Goal: Transaction & Acquisition: Book appointment/travel/reservation

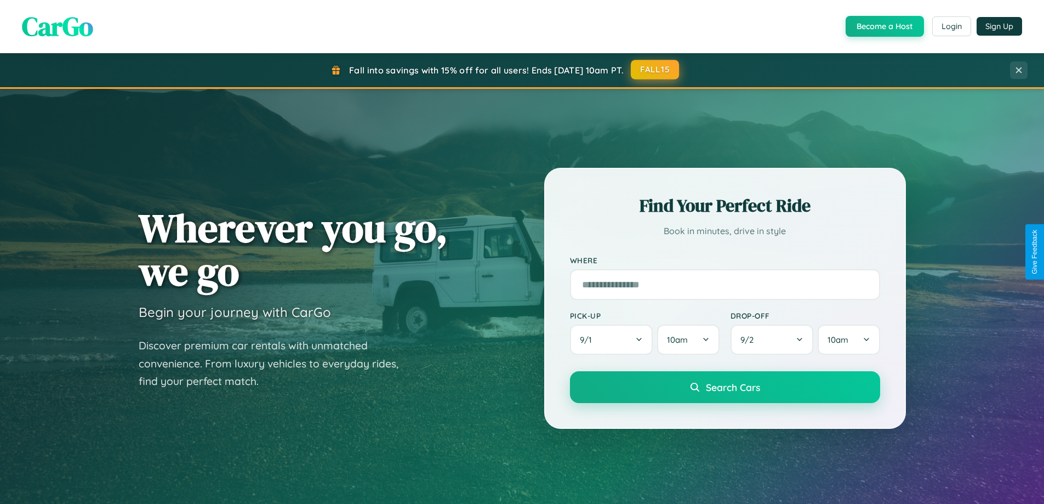
click at [656, 70] on button "FALL15" at bounding box center [655, 70] width 48 height 20
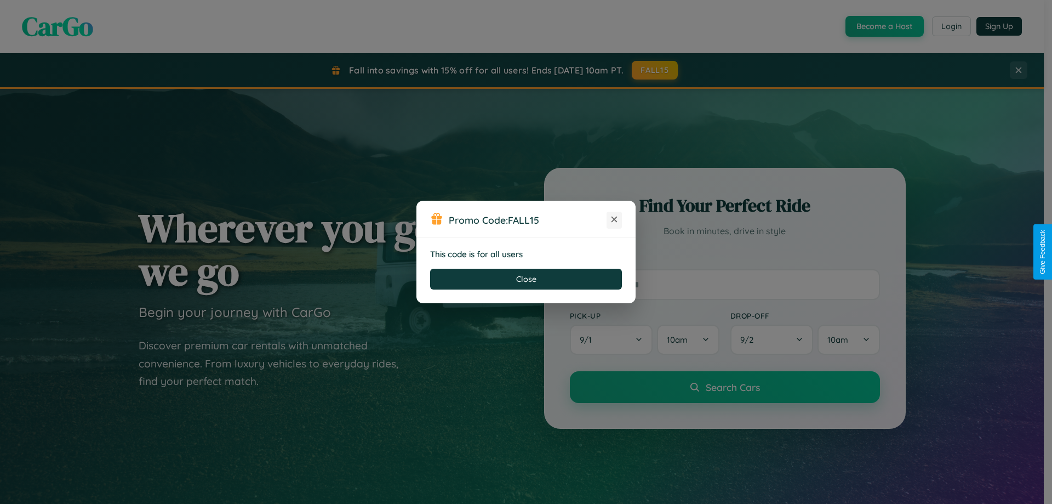
click at [615, 220] on icon at bounding box center [614, 219] width 11 height 11
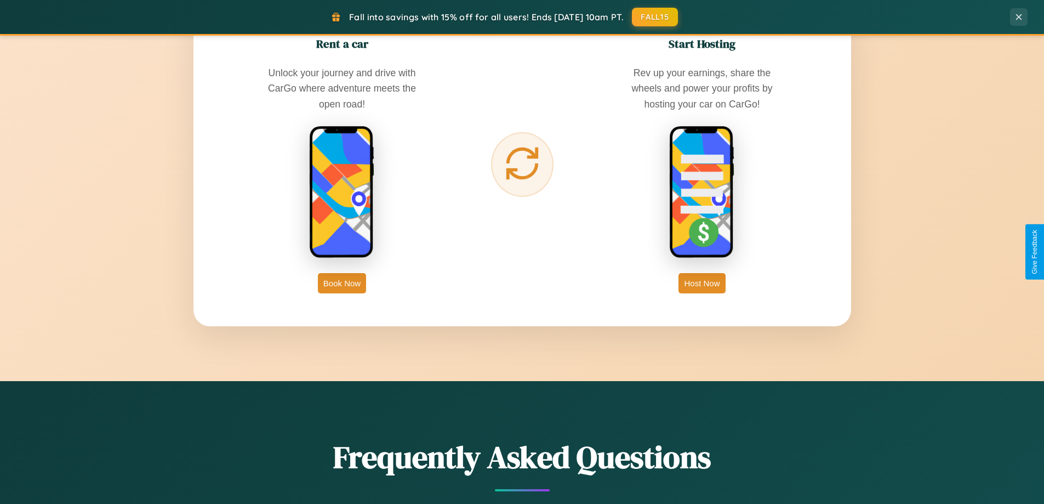
scroll to position [1761, 0]
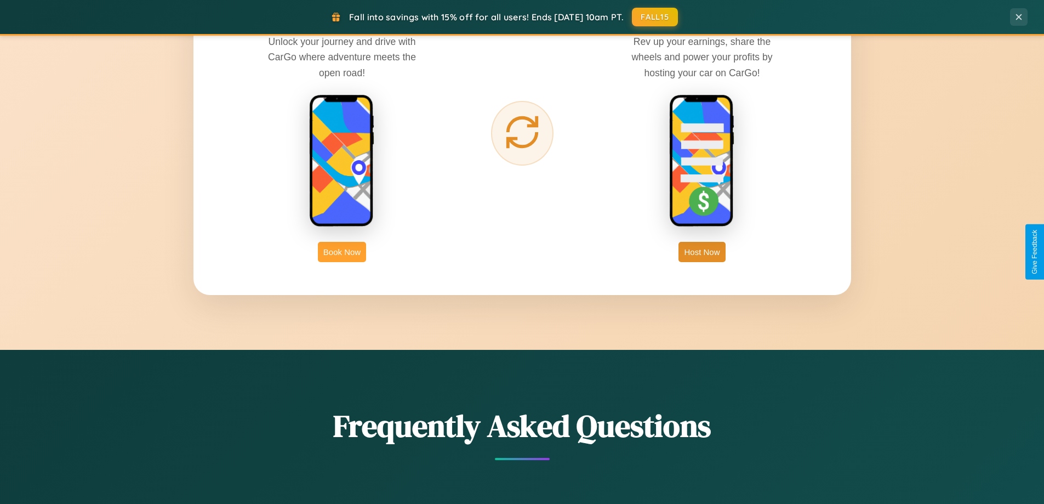
click at [342, 252] on button "Book Now" at bounding box center [342, 252] width 48 height 20
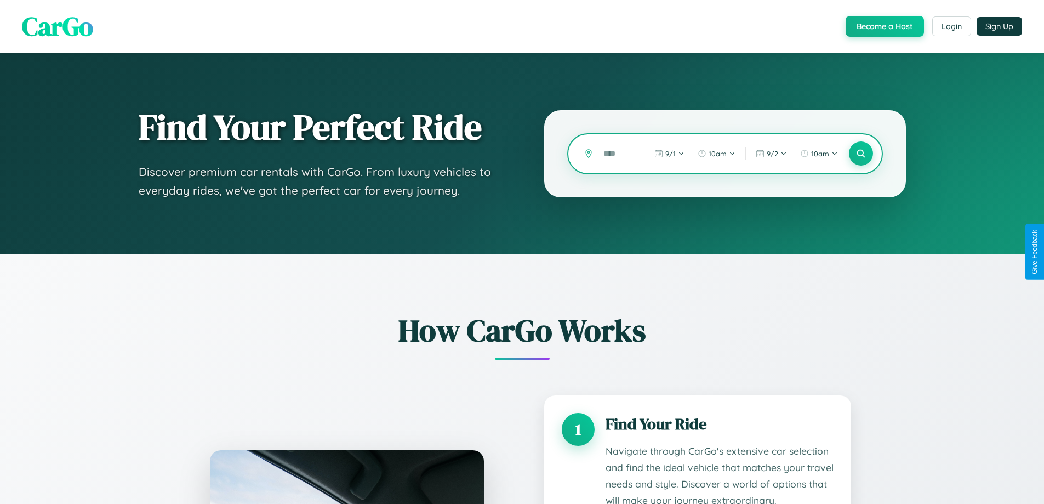
click at [616, 153] on input "text" at bounding box center [615, 153] width 35 height 19
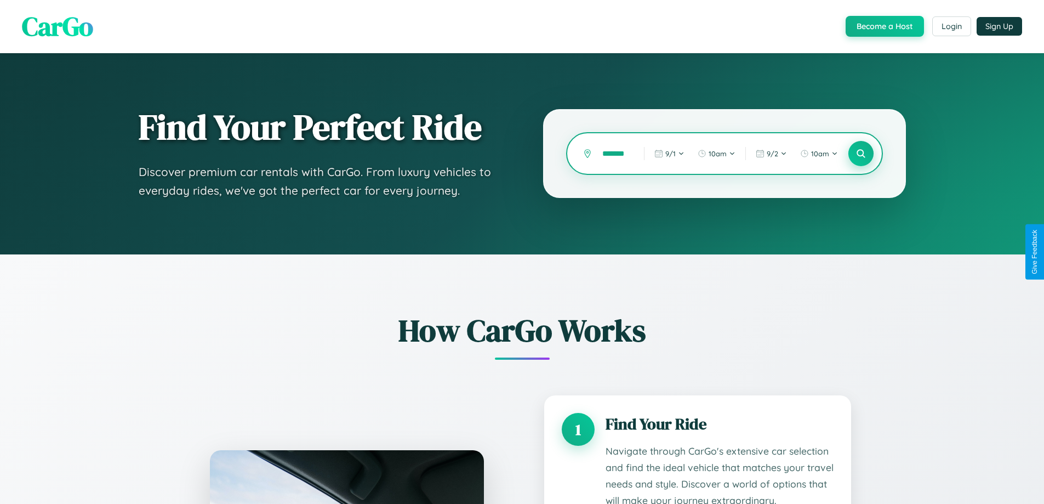
type input "*******"
click at [861, 153] on icon at bounding box center [861, 154] width 10 height 10
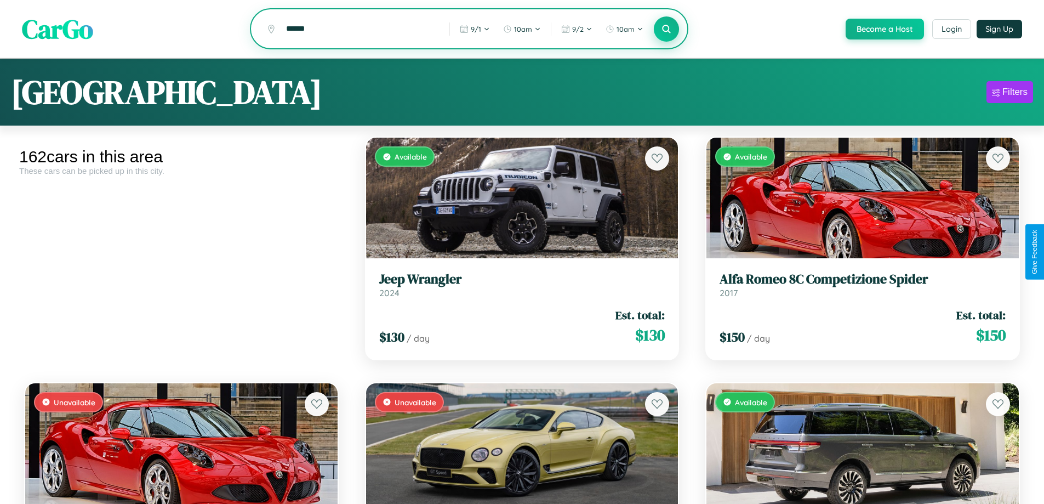
click at [666, 30] on icon at bounding box center [667, 29] width 10 height 10
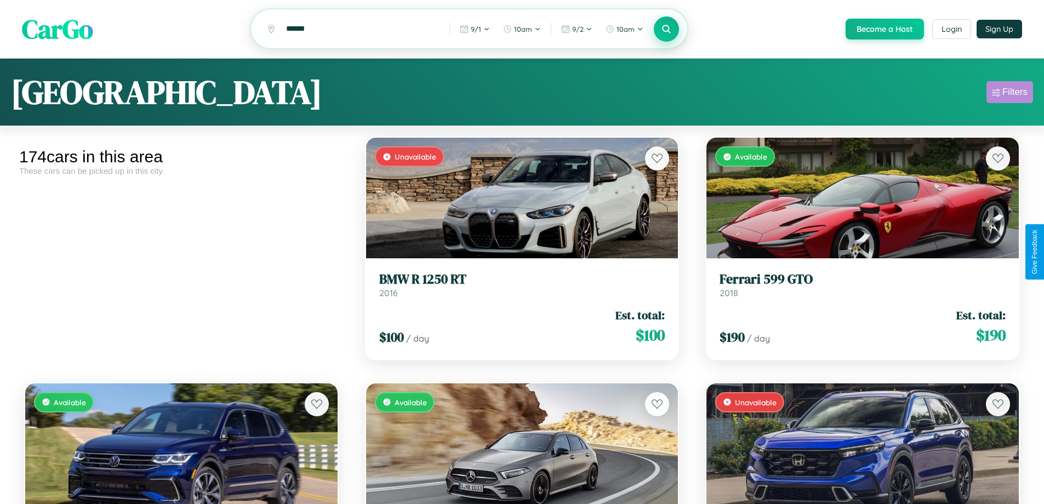
click at [1010, 94] on div "Filters" at bounding box center [1015, 92] width 25 height 11
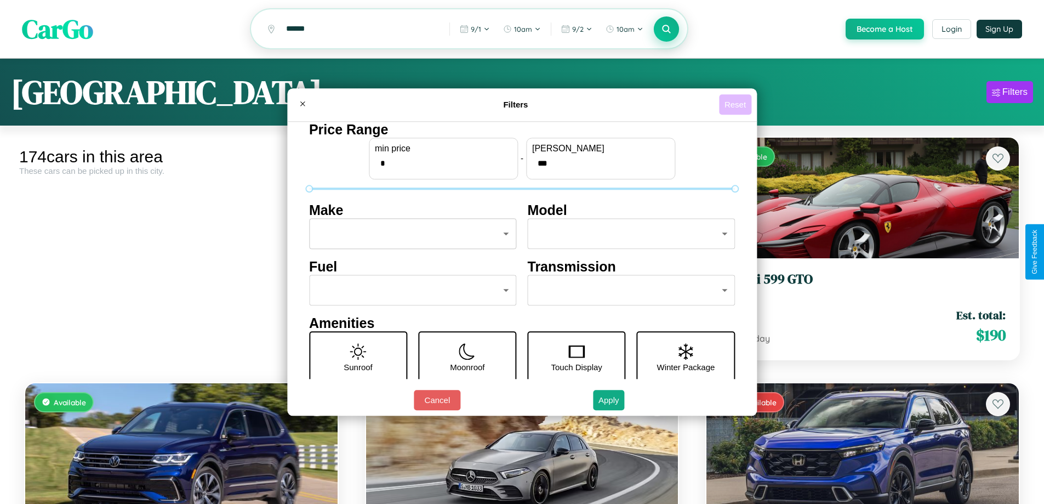
click at [737, 104] on button "Reset" at bounding box center [735, 104] width 32 height 20
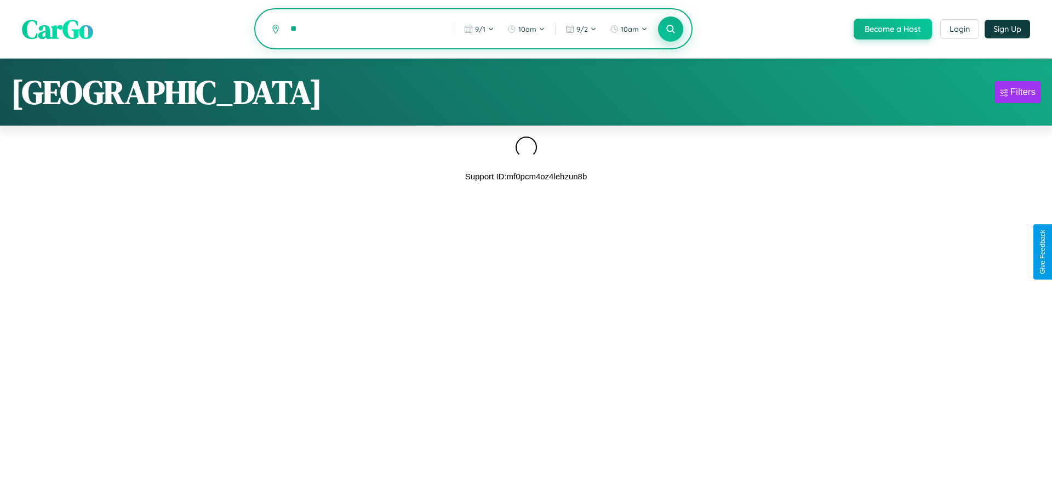
type input "*"
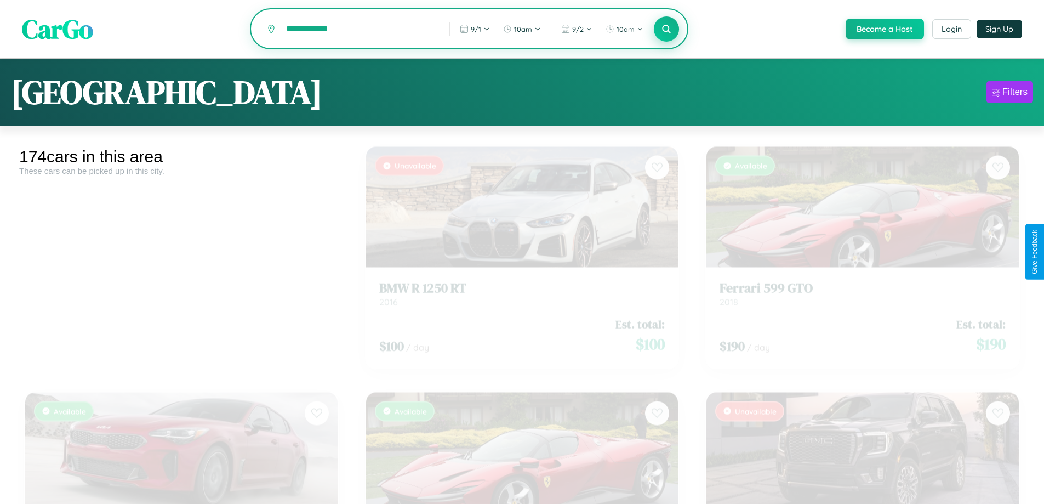
type input "**********"
click at [666, 29] on icon at bounding box center [667, 29] width 10 height 10
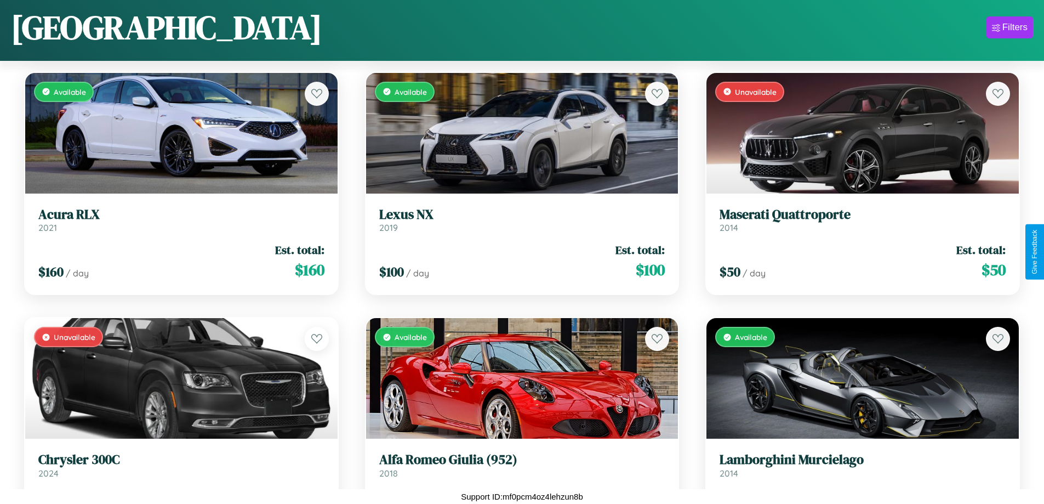
scroll to position [2118, 0]
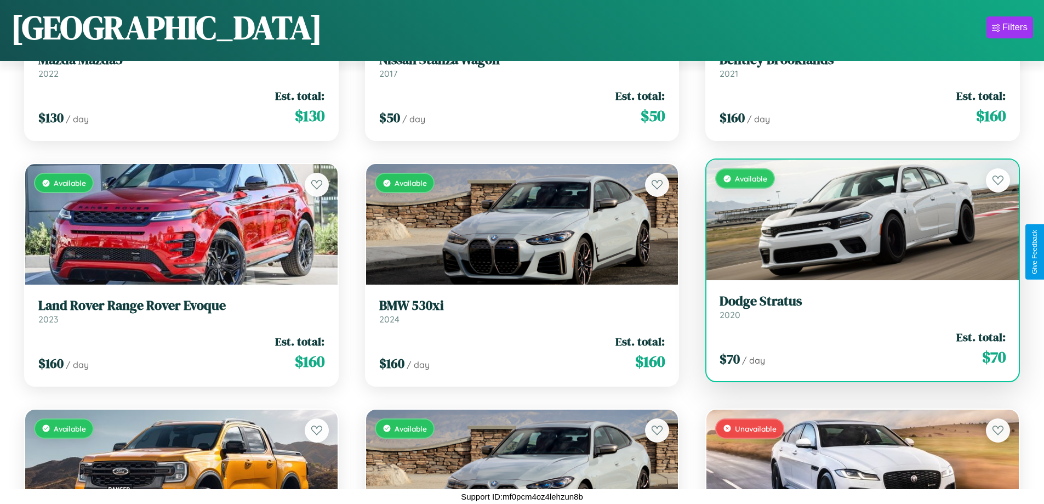
click at [856, 306] on h3 "Dodge Stratus" at bounding box center [863, 301] width 286 height 16
